Goal: Task Accomplishment & Management: Manage account settings

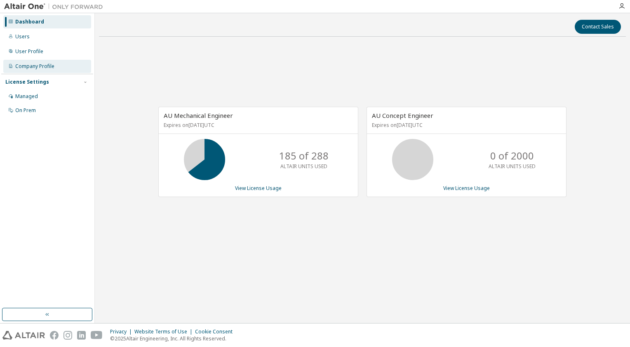
click at [20, 65] on div "Company Profile" at bounding box center [34, 66] width 39 height 7
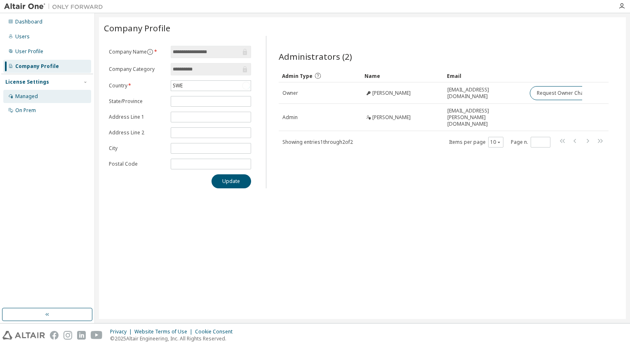
click at [21, 94] on div "Managed" at bounding box center [26, 96] width 23 height 7
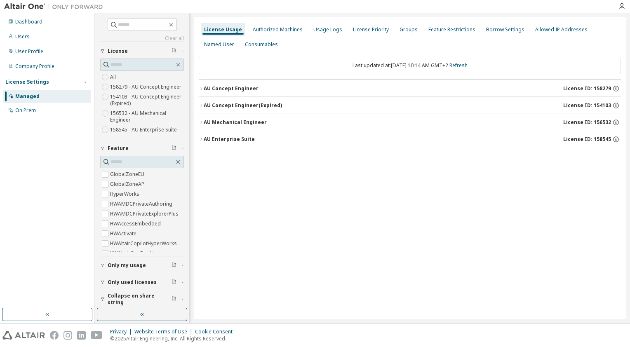
click at [204, 137] on div "AU Enterprise Suite" at bounding box center [229, 139] width 51 height 7
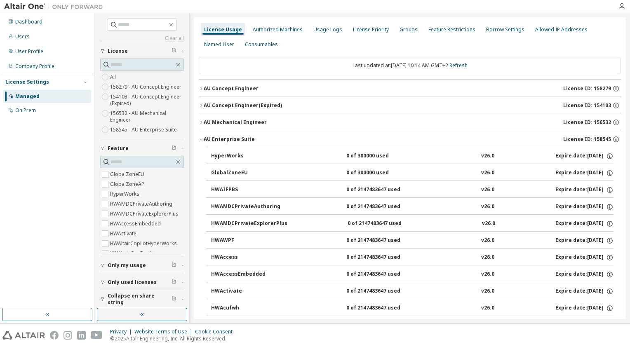
click at [202, 137] on icon "button" at bounding box center [201, 139] width 5 height 5
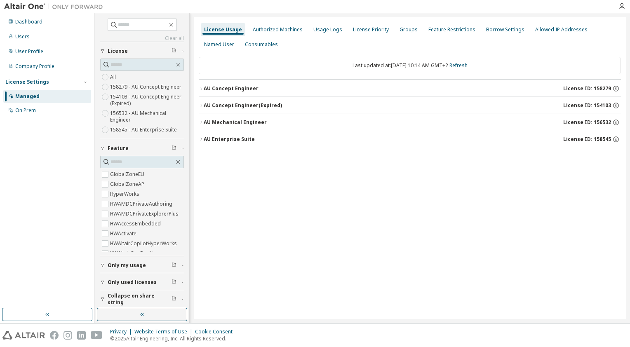
click at [202, 137] on icon "button" at bounding box center [201, 139] width 5 height 5
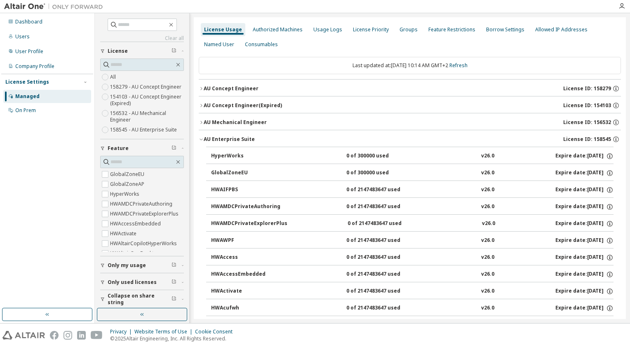
click at [202, 137] on icon "button" at bounding box center [201, 139] width 5 height 5
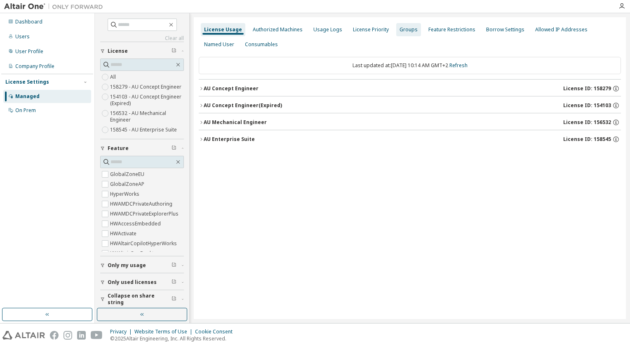
click at [396, 28] on div "Groups" at bounding box center [408, 29] width 25 height 13
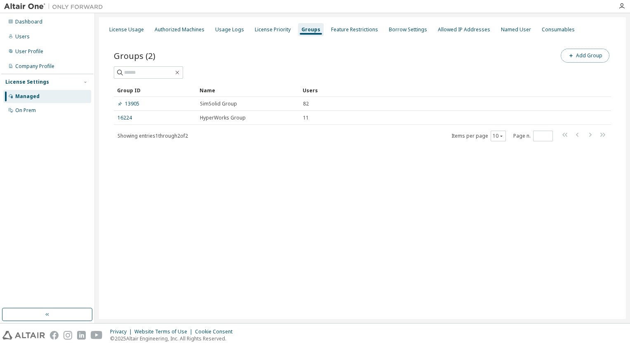
click at [576, 52] on button "Add Group" at bounding box center [585, 56] width 49 height 14
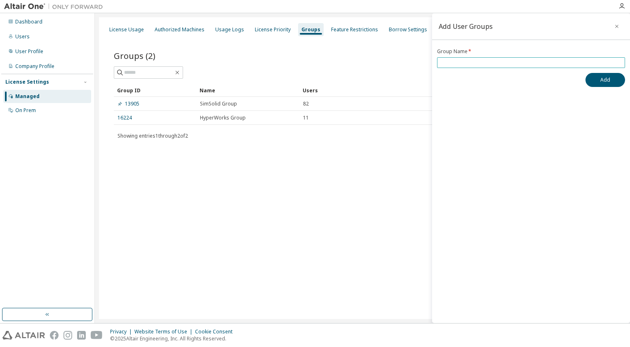
click at [477, 65] on input "text" at bounding box center [531, 62] width 184 height 7
paste input "**********"
type input "**********"
paste input "**********"
type input "**********"
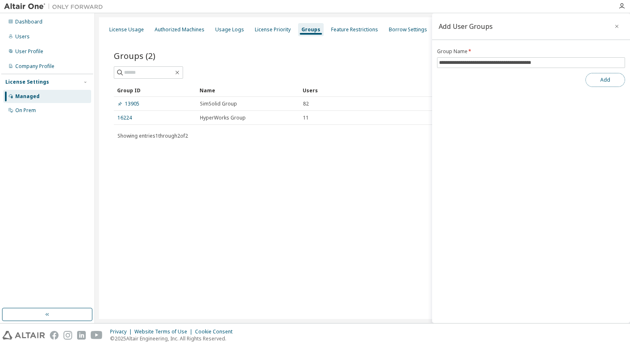
click at [599, 82] on button "Add" at bounding box center [606, 80] width 40 height 14
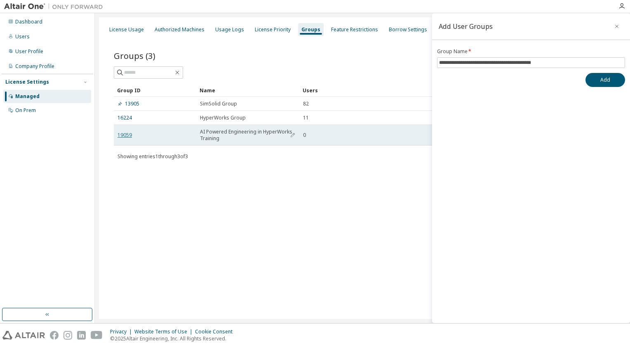
click at [131, 133] on link "19059" at bounding box center [125, 135] width 14 height 7
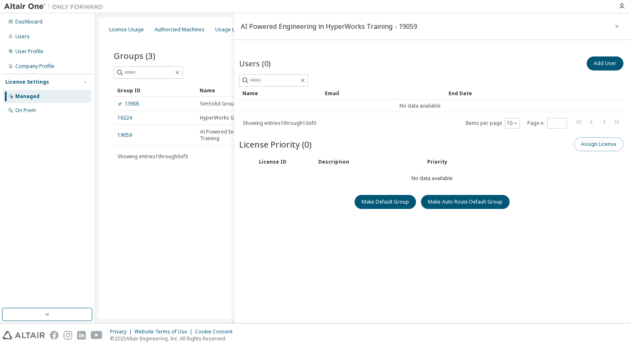
click at [590, 146] on button "Assign License" at bounding box center [599, 144] width 50 height 14
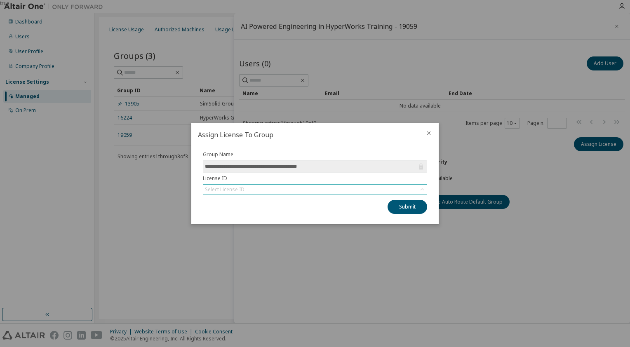
click at [323, 194] on div "Select License ID" at bounding box center [315, 190] width 224 height 10
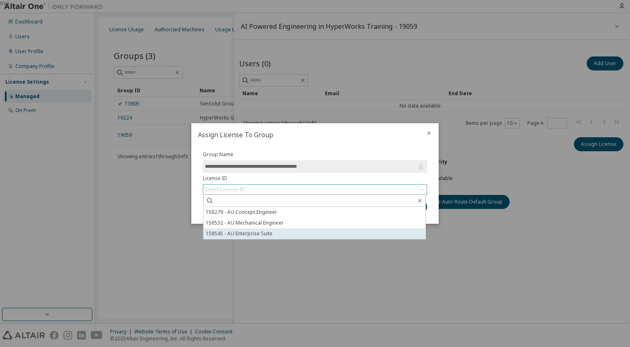
click at [254, 235] on li "158545 - AU Enterprise Suite" at bounding box center [315, 234] width 222 height 11
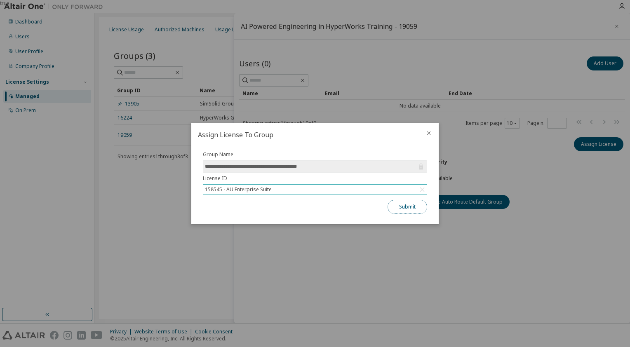
click at [422, 209] on button "Submit" at bounding box center [408, 207] width 40 height 14
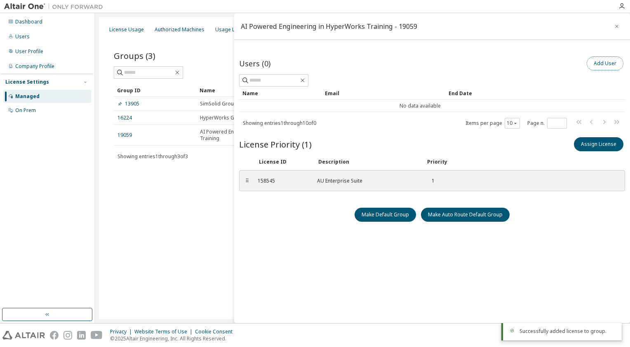
click at [589, 67] on button "Add User" at bounding box center [605, 64] width 37 height 14
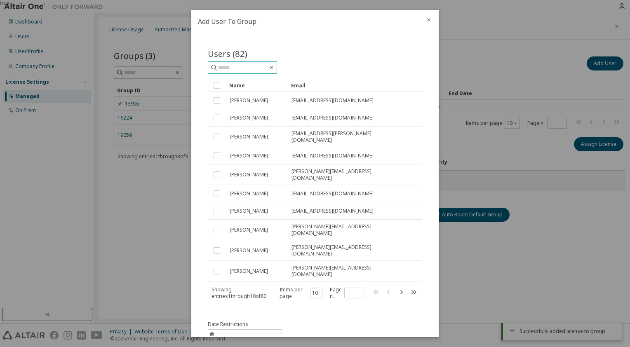
click at [235, 70] on input "text" at bounding box center [243, 68] width 50 height 8
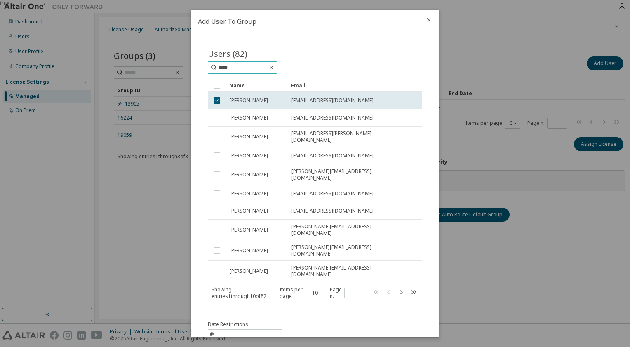
click at [243, 69] on input "*****" at bounding box center [243, 68] width 50 height 8
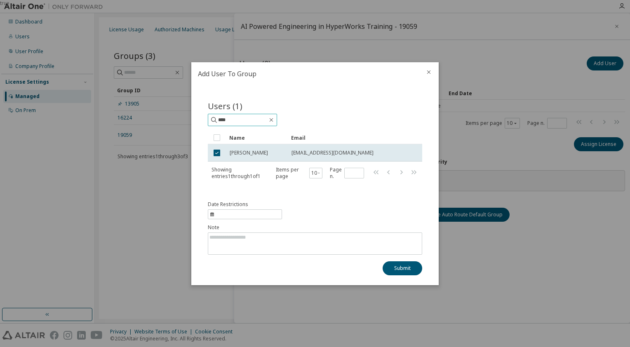
click at [233, 123] on input "****" at bounding box center [243, 120] width 50 height 8
click at [179, 0] on div "true Add User To Group Users (1) ******* Clear Load Save Save As Field Operator…" at bounding box center [315, 0] width 630 height 0
type input "*****"
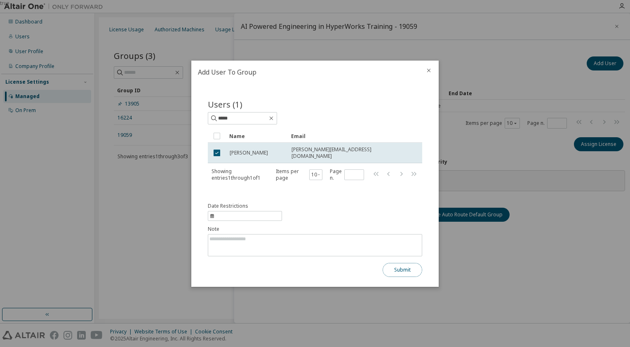
click at [402, 270] on button "Submit" at bounding box center [403, 270] width 40 height 14
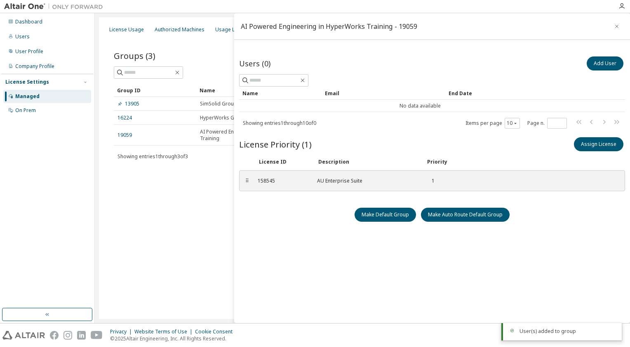
click at [410, 143] on div "License Priority (1) Assign License" at bounding box center [432, 144] width 386 height 17
click at [614, 26] on icon "button" at bounding box center [617, 26] width 6 height 7
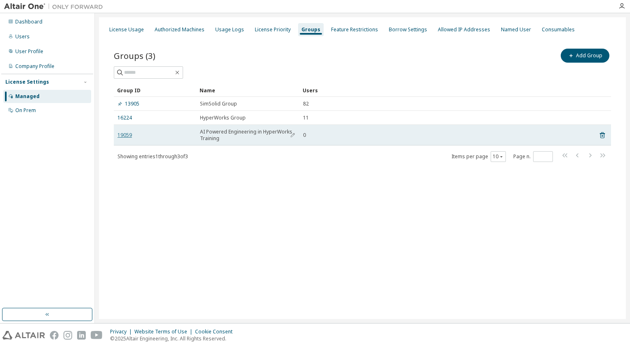
click at [122, 137] on link "19059" at bounding box center [125, 135] width 14 height 7
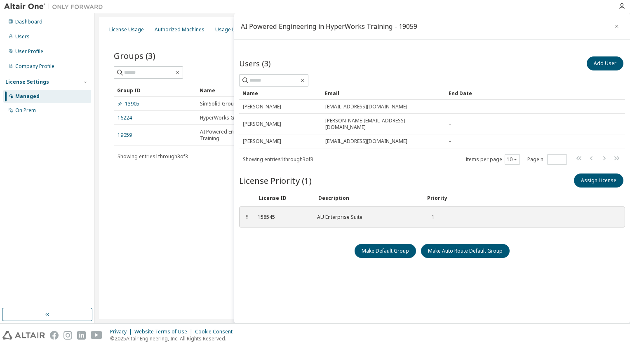
click at [172, 182] on div "Groups (3) Add Group Clear Load Save Save As Field Operator Value Select filter…" at bounding box center [362, 110] width 517 height 147
click at [614, 26] on icon "button" at bounding box center [617, 26] width 6 height 7
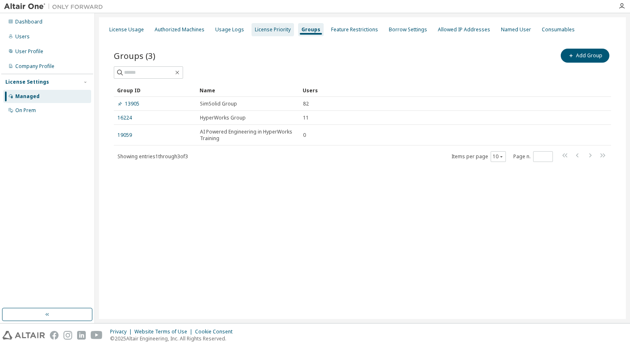
click at [269, 31] on div "License Priority" at bounding box center [273, 29] width 36 height 7
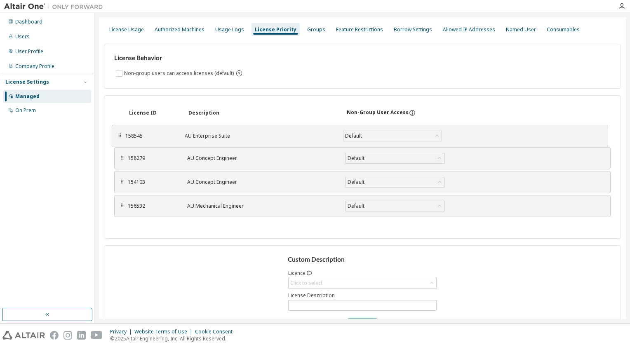
drag, startPoint x: 120, startPoint y: 205, endPoint x: 117, endPoint y: 135, distance: 70.6
click at [117, 135] on div "⠿" at bounding box center [119, 136] width 5 height 7
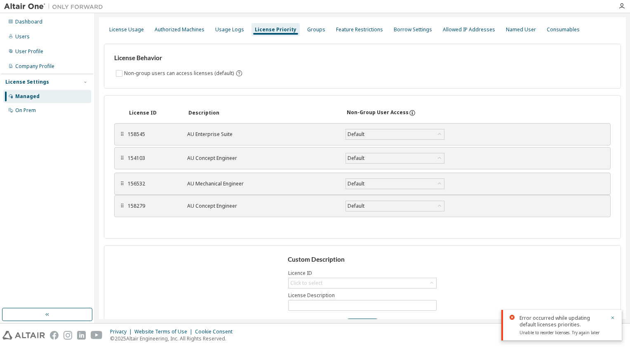
click at [122, 184] on div "⠿" at bounding box center [122, 184] width 5 height 7
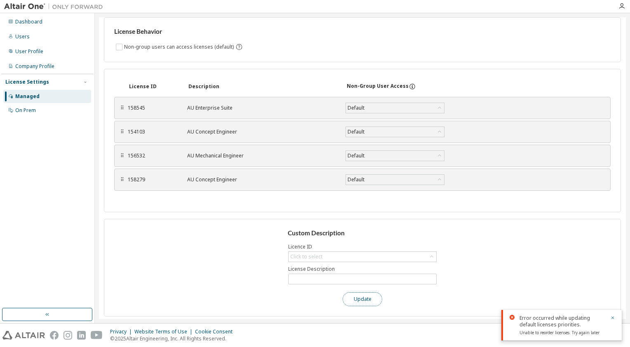
click at [356, 297] on button "Update" at bounding box center [363, 300] width 40 height 14
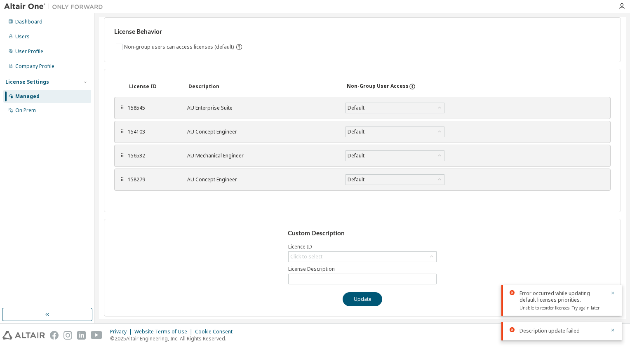
click at [613, 294] on icon "button" at bounding box center [613, 293] width 3 height 3
click at [613, 332] on icon "button" at bounding box center [613, 330] width 5 height 5
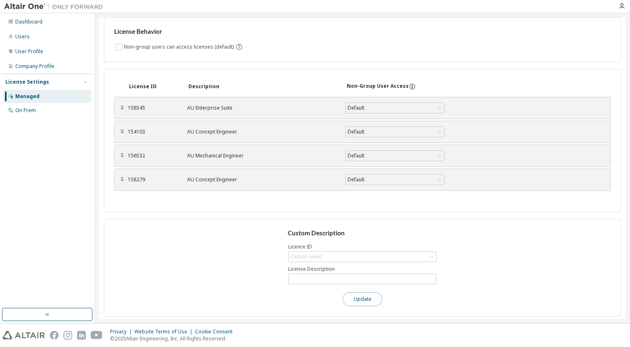
click at [363, 301] on button "Update" at bounding box center [363, 300] width 40 height 14
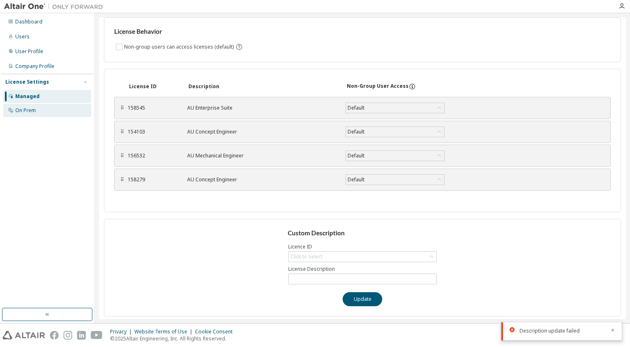
click at [29, 109] on div "On Prem" at bounding box center [25, 110] width 21 height 7
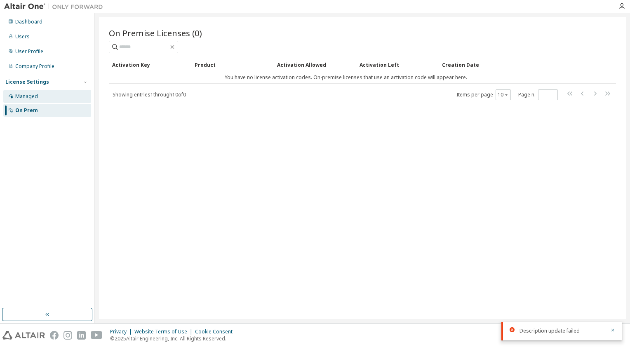
click at [42, 100] on div "Managed" at bounding box center [47, 96] width 88 height 13
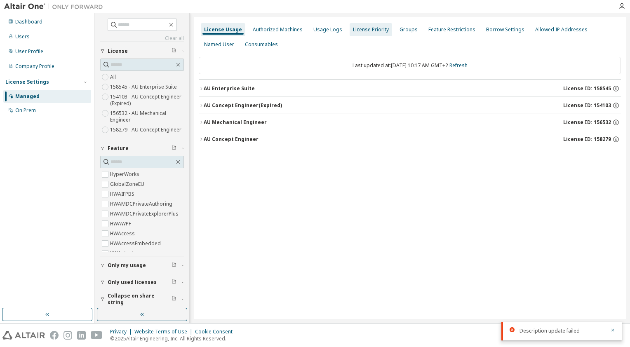
click at [356, 29] on div "License Priority" at bounding box center [371, 29] width 36 height 7
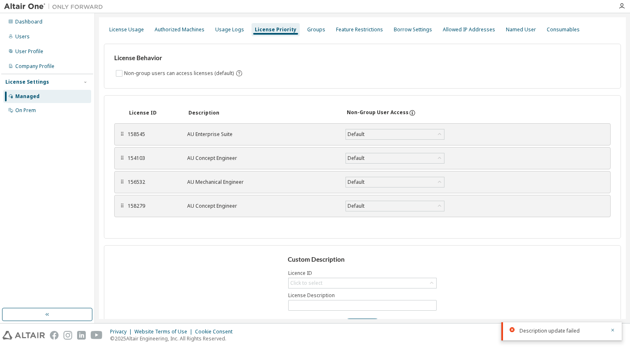
click at [208, 220] on div "License ID Description Non-Group User Access ⠿ 158545 AU Enterprise Suite Defau…" at bounding box center [362, 167] width 517 height 144
click at [615, 332] on icon "button" at bounding box center [613, 330] width 5 height 5
click at [534, 230] on div "License ID Description Non-Group User Access ⠿ 158545 AU Enterprise Suite Defau…" at bounding box center [362, 167] width 517 height 144
click at [373, 135] on div "Default" at bounding box center [395, 135] width 98 height 10
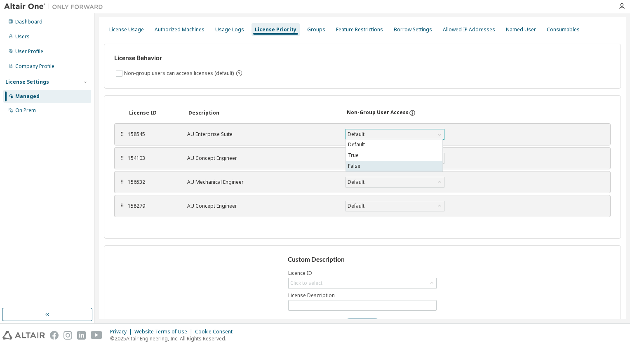
click at [359, 168] on li "False" at bounding box center [394, 166] width 97 height 11
click at [362, 158] on div "Default" at bounding box center [356, 158] width 19 height 9
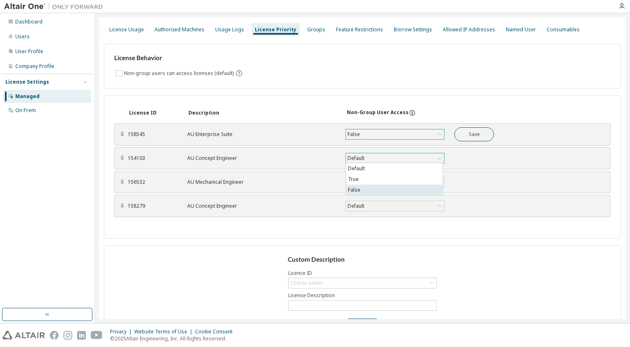
click at [361, 189] on li "False" at bounding box center [394, 190] width 97 height 11
click at [359, 182] on div "Default" at bounding box center [356, 182] width 19 height 9
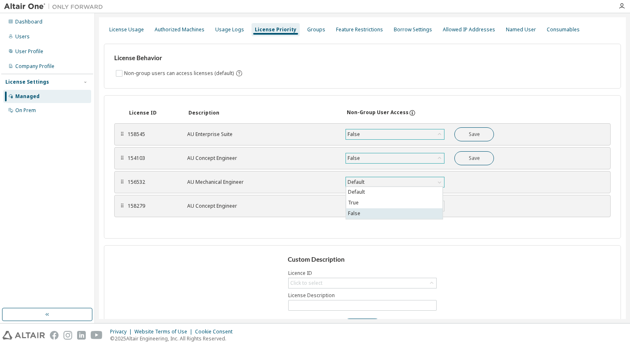
click at [362, 215] on li "False" at bounding box center [394, 213] width 97 height 11
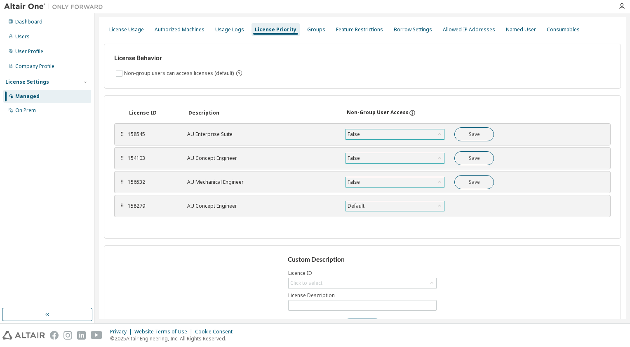
click at [365, 207] on div "Default" at bounding box center [356, 206] width 19 height 9
click at [360, 236] on li "False" at bounding box center [394, 237] width 97 height 11
click at [333, 224] on div "License ID Description Non-Group User Access ⠿ 158545 AU Enterprise Suite False…" at bounding box center [362, 167] width 517 height 144
click at [480, 135] on button "Save" at bounding box center [475, 134] width 40 height 14
click at [471, 159] on div "Save" at bounding box center [475, 158] width 40 height 14
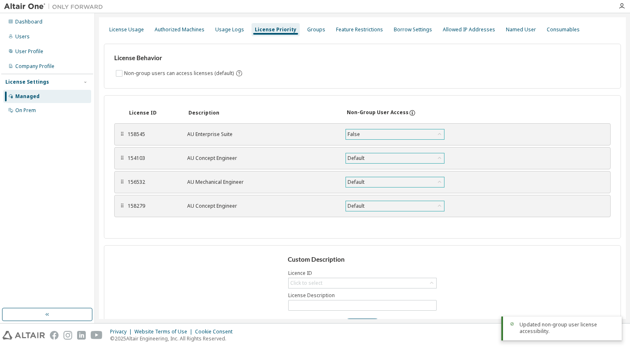
click at [407, 158] on div "Default" at bounding box center [395, 158] width 98 height 10
click at [360, 191] on li "False" at bounding box center [394, 190] width 97 height 11
click at [464, 159] on button "Save" at bounding box center [475, 158] width 40 height 14
click at [387, 184] on div "Default" at bounding box center [395, 182] width 98 height 10
click at [360, 213] on li "False" at bounding box center [394, 213] width 97 height 11
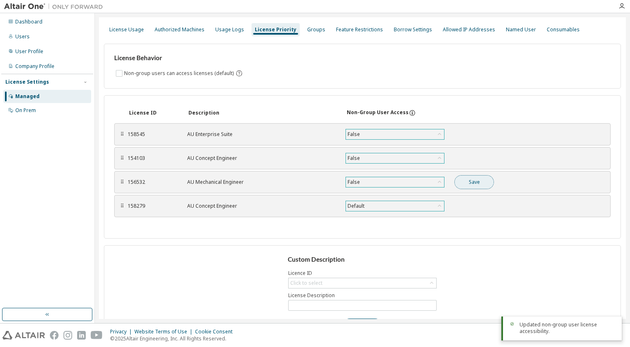
click at [470, 180] on button "Save" at bounding box center [475, 182] width 40 height 14
click at [382, 208] on div "Default" at bounding box center [395, 206] width 98 height 10
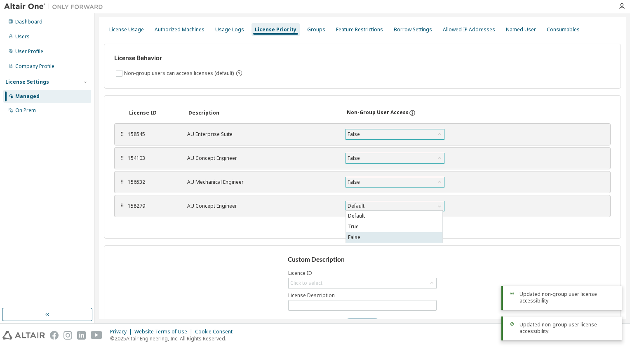
click at [366, 243] on li "False" at bounding box center [394, 237] width 97 height 11
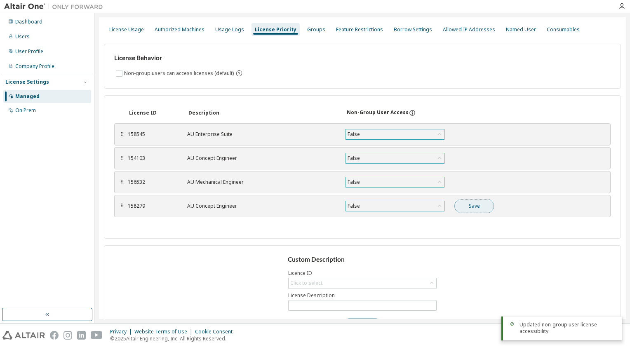
click at [472, 205] on button "Save" at bounding box center [475, 206] width 40 height 14
click at [464, 105] on div "License ID Description Non-Group User Access ⠿ 158545 AU Enterprise Suite False…" at bounding box center [362, 167] width 517 height 144
click at [409, 112] on icon at bounding box center [412, 112] width 7 height 7
click at [409, 178] on div "False" at bounding box center [395, 182] width 98 height 10
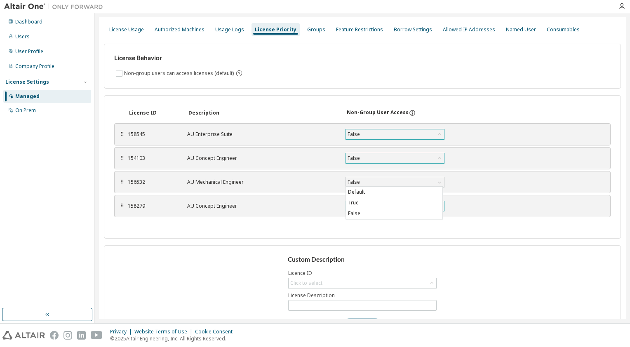
click at [451, 108] on div "License ID Description Non-Group User Access" at bounding box center [362, 113] width 497 height 15
click at [116, 31] on div "License Usage" at bounding box center [126, 29] width 35 height 7
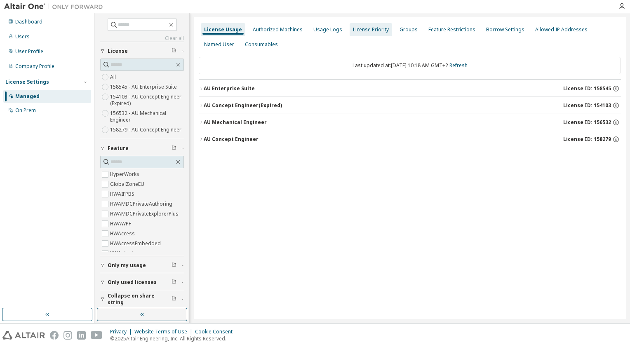
click at [372, 31] on div "License Priority" at bounding box center [371, 29] width 36 height 7
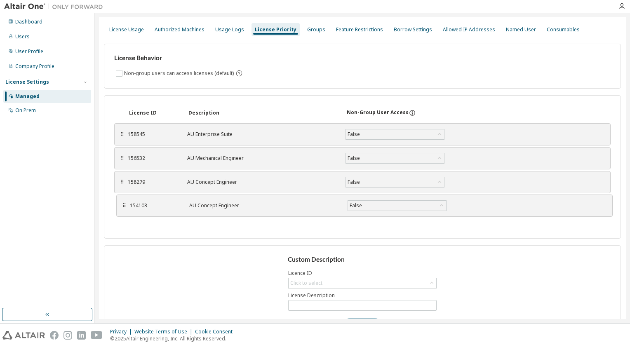
drag, startPoint x: 122, startPoint y: 156, endPoint x: 124, endPoint y: 203, distance: 47.5
click at [205, 219] on div "License ID Description Non-Group User Access ⠿ 158545 AU Enterprise Suite False…" at bounding box center [362, 167] width 517 height 144
drag, startPoint x: 122, startPoint y: 183, endPoint x: 123, endPoint y: 205, distance: 21.5
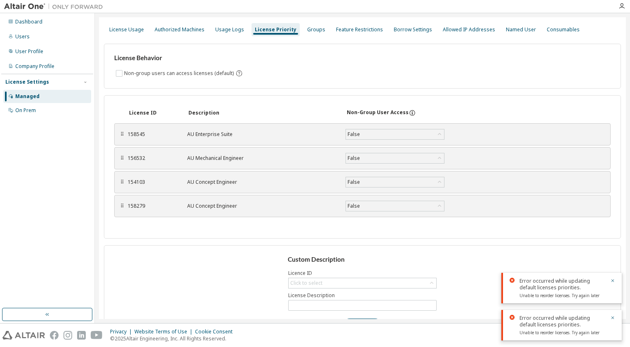
click at [139, 224] on div "License ID Description Non-Group User Access ⠿ 158545 AU Enterprise Suite False…" at bounding box center [362, 167] width 517 height 144
drag, startPoint x: 120, startPoint y: 157, endPoint x: 120, endPoint y: 179, distance: 21.9
click at [149, 228] on div "License ID Description Non-Group User Access ⠿ 158545 AU Enterprise Suite False…" at bounding box center [362, 167] width 517 height 144
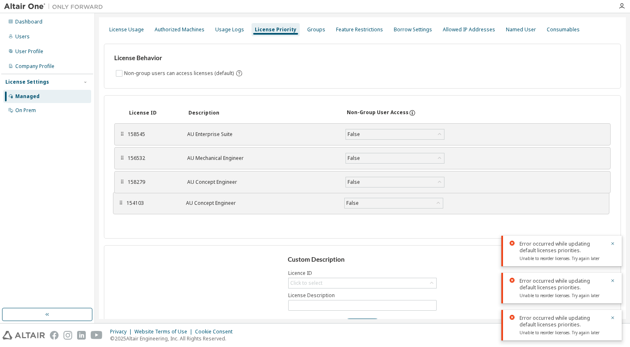
drag, startPoint x: 122, startPoint y: 180, endPoint x: 120, endPoint y: 201, distance: 21.1
click at [155, 222] on div "License ID Description Non-Group User Access ⠿ 158545 AU Enterprise Suite False…" at bounding box center [362, 167] width 517 height 144
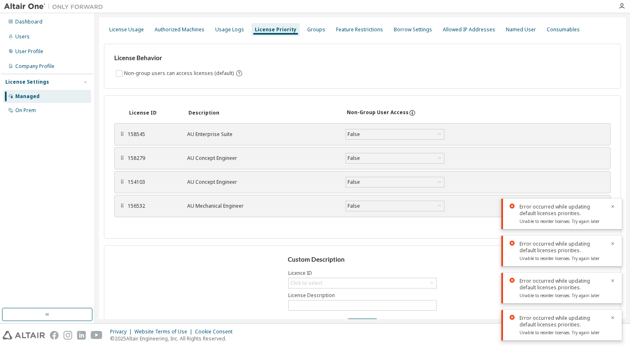
click at [156, 222] on div "License ID Description Non-Group User Access ⠿ 158545 AU Enterprise Suite False…" at bounding box center [362, 167] width 517 height 144
drag, startPoint x: 122, startPoint y: 205, endPoint x: 122, endPoint y: 182, distance: 23.1
click at [122, 182] on div "⠿" at bounding box center [122, 183] width 5 height 7
click at [122, 182] on div "⠿" at bounding box center [122, 182] width 5 height 7
click at [170, 221] on div "License ID Description Non-Group User Access ⠿ 158545 AU Enterprise Suite False…" at bounding box center [362, 167] width 517 height 144
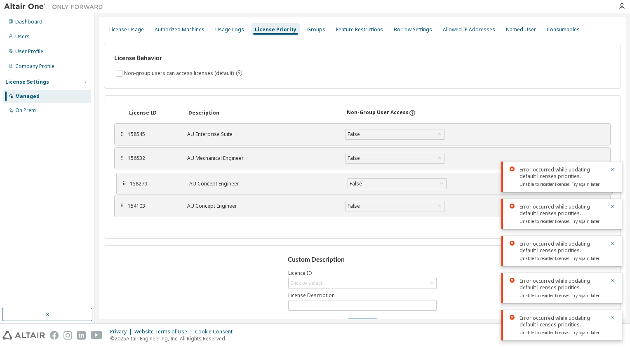
drag, startPoint x: 122, startPoint y: 205, endPoint x: 124, endPoint y: 183, distance: 22.8
click at [124, 183] on div "⠿" at bounding box center [124, 184] width 5 height 7
click at [169, 222] on div "License ID Description Non-Group User Access ⠿ 158545 AU Enterprise Suite False…" at bounding box center [362, 167] width 517 height 144
drag, startPoint x: 122, startPoint y: 206, endPoint x: 119, endPoint y: 181, distance: 25.8
click at [119, 181] on div "⠿" at bounding box center [118, 180] width 5 height 7
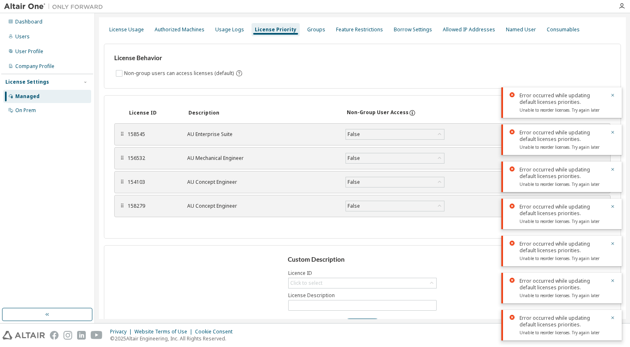
click at [171, 221] on div "License ID Description Non-Group User Access ⠿ 158545 AU Enterprise Suite False…" at bounding box center [362, 167] width 517 height 144
drag, startPoint x: 120, startPoint y: 181, endPoint x: 119, endPoint y: 210, distance: 28.5
click at [120, 182] on div "⠿" at bounding box center [121, 183] width 5 height 7
drag, startPoint x: 123, startPoint y: 185, endPoint x: 124, endPoint y: 163, distance: 21.9
click at [124, 163] on div "⠿" at bounding box center [126, 162] width 5 height 7
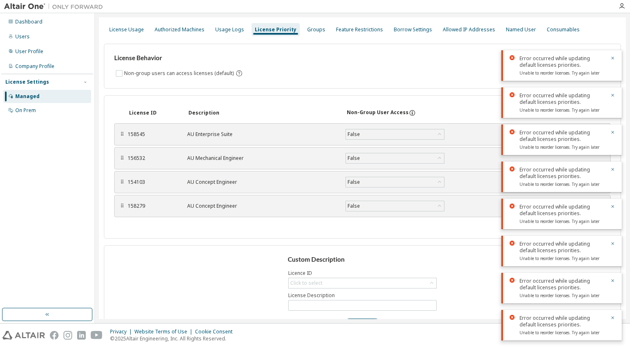
drag, startPoint x: 123, startPoint y: 182, endPoint x: 121, endPoint y: 163, distance: 19.1
click at [121, 179] on div "⠿" at bounding box center [122, 182] width 5 height 7
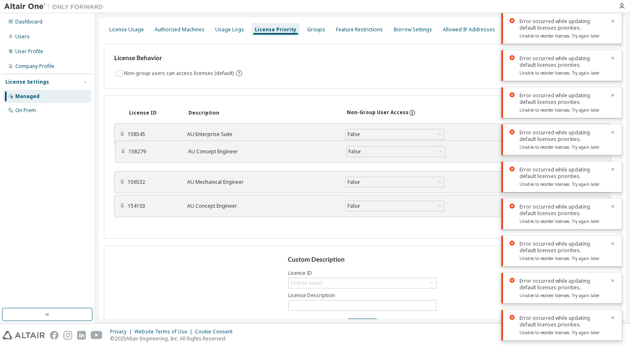
drag, startPoint x: 120, startPoint y: 204, endPoint x: 118, endPoint y: 156, distance: 47.9
click at [120, 155] on div "⠿" at bounding box center [122, 152] width 5 height 7
drag, startPoint x: 120, startPoint y: 204, endPoint x: 127, endPoint y: 153, distance: 51.6
click at [127, 153] on div "⠿" at bounding box center [129, 154] width 5 height 7
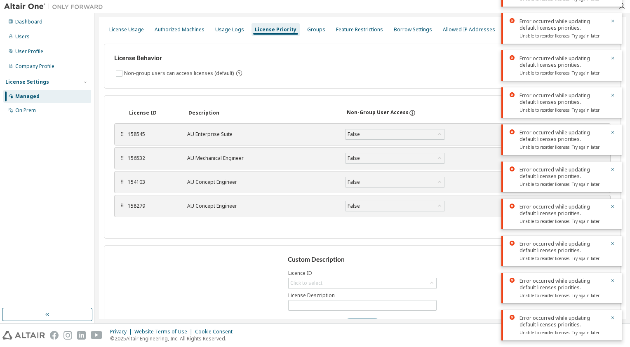
click at [120, 203] on div "⠿" at bounding box center [122, 206] width 5 height 7
click at [120, 205] on div "⠿" at bounding box center [122, 206] width 5 height 7
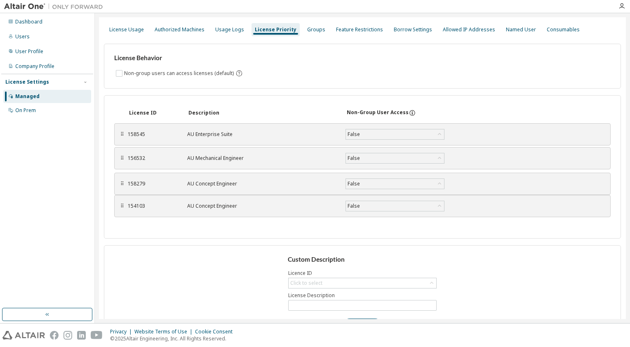
drag, startPoint x: 121, startPoint y: 205, endPoint x: 121, endPoint y: 182, distance: 22.7
click at [121, 182] on div "⠿" at bounding box center [122, 184] width 5 height 7
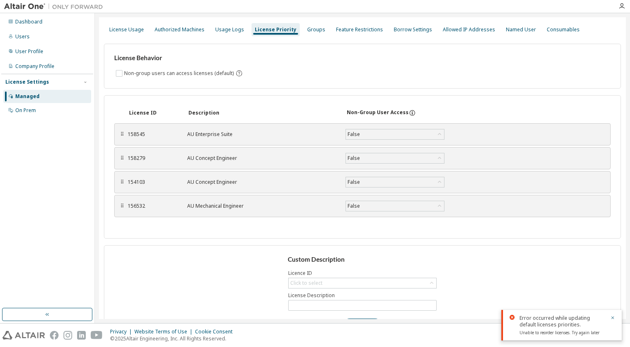
click at [177, 222] on div "License ID Description Non-Group User Access ⠿ 158545 AU Enterprise Suite False…" at bounding box center [362, 167] width 517 height 144
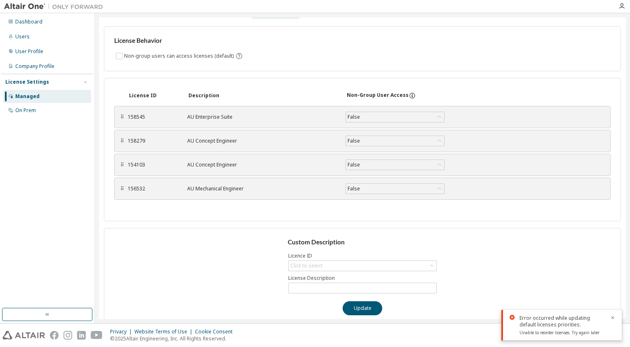
scroll to position [26, 0]
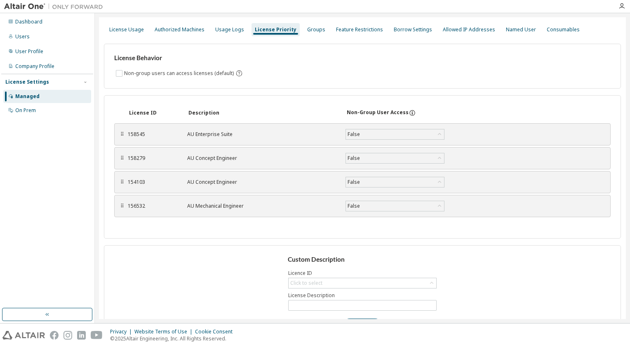
click at [258, 95] on div "License ID Description Non-Group User Access ⠿ 158545 AU Enterprise Suite False…" at bounding box center [362, 167] width 517 height 144
click at [277, 106] on div "License ID Description Non-Group User Access" at bounding box center [362, 113] width 497 height 15
